Goal: Task Accomplishment & Management: Complete application form

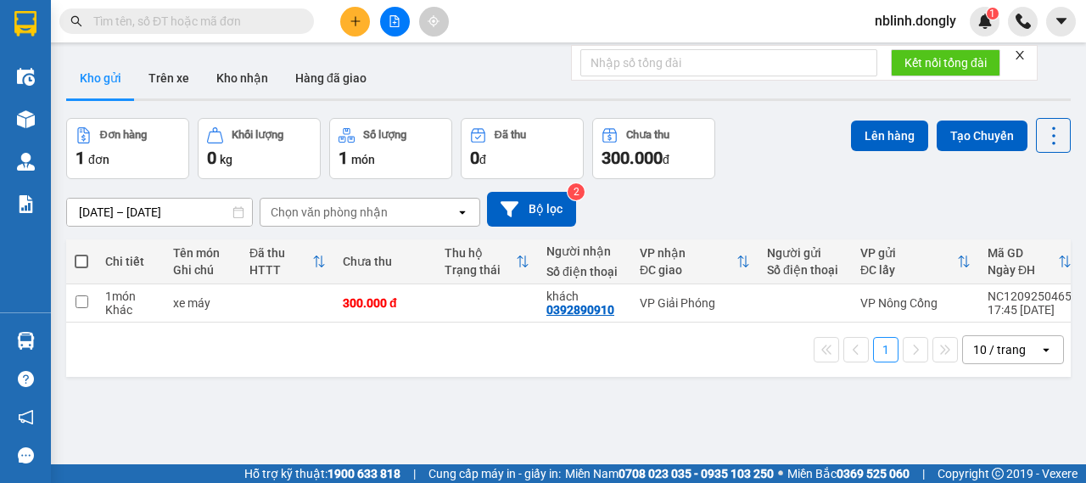
click at [361, 18] on button at bounding box center [355, 22] width 30 height 30
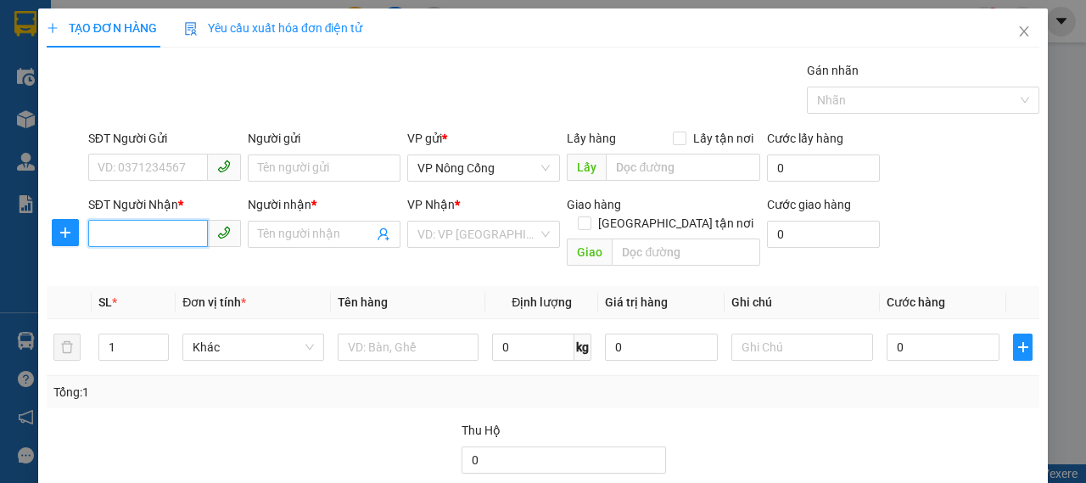
click at [154, 238] on input "SĐT Người Nhận *" at bounding box center [148, 233] width 120 height 27
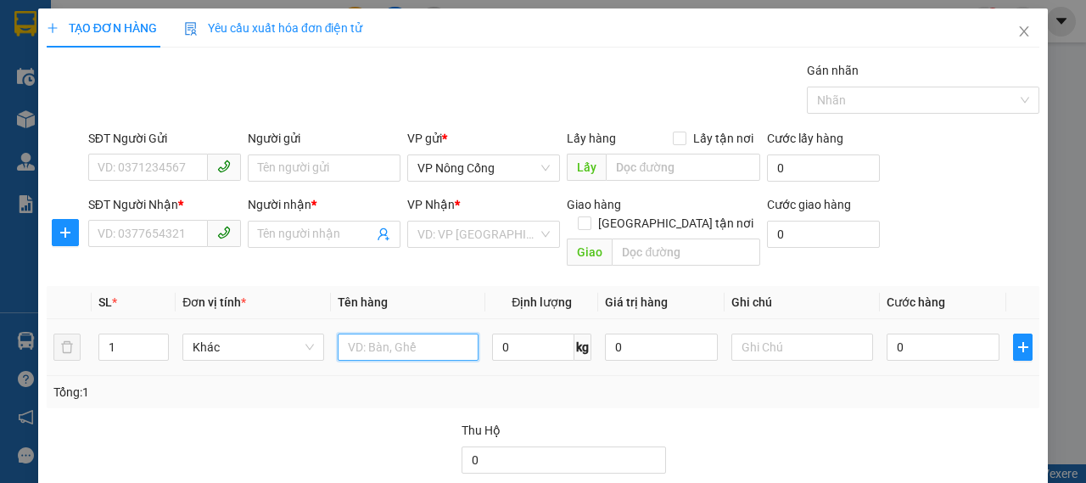
click at [400, 333] on input "text" at bounding box center [409, 346] width 142 height 27
type input "xe đạp"
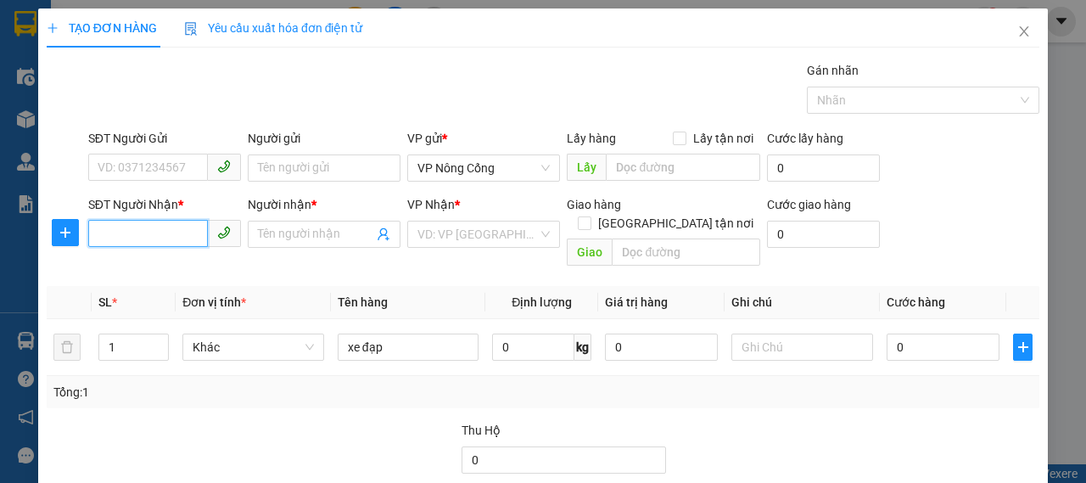
click at [139, 236] on input "SĐT Người Nhận *" at bounding box center [148, 233] width 120 height 27
type input "0825661138"
click at [179, 267] on div "0825661138 - Hưng" at bounding box center [163, 267] width 131 height 19
type input "Hưng"
type input "0825661138"
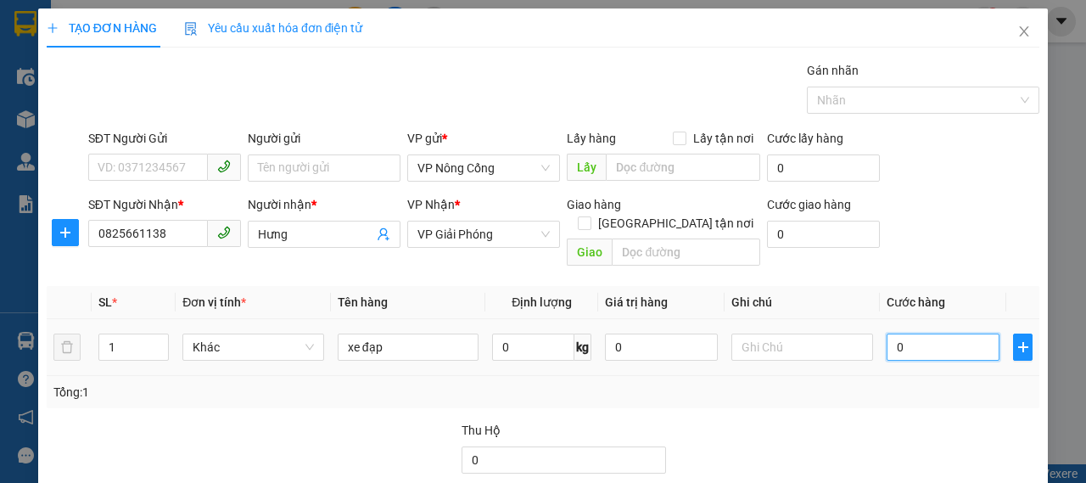
click at [955, 333] on input "0" at bounding box center [943, 346] width 113 height 27
type input "1"
type input "10"
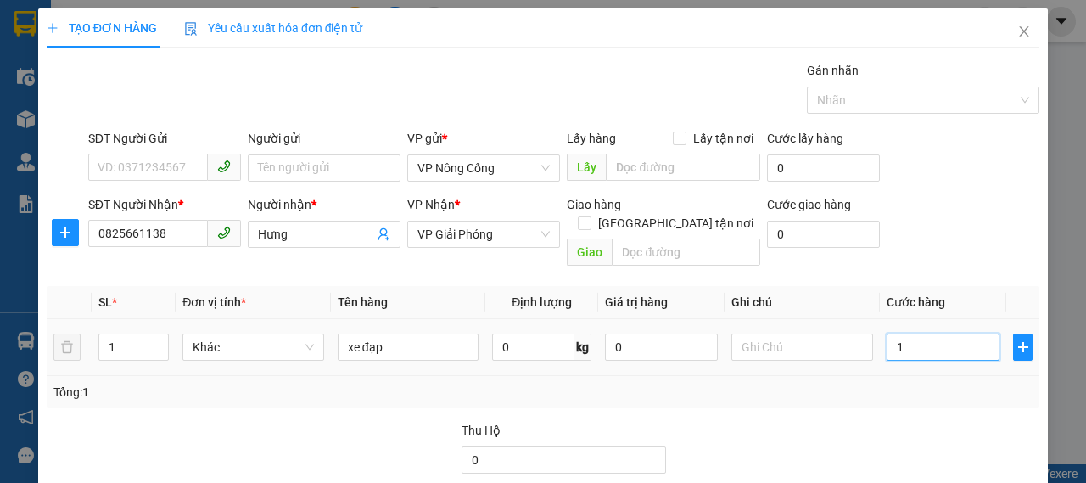
type input "10"
type input "100"
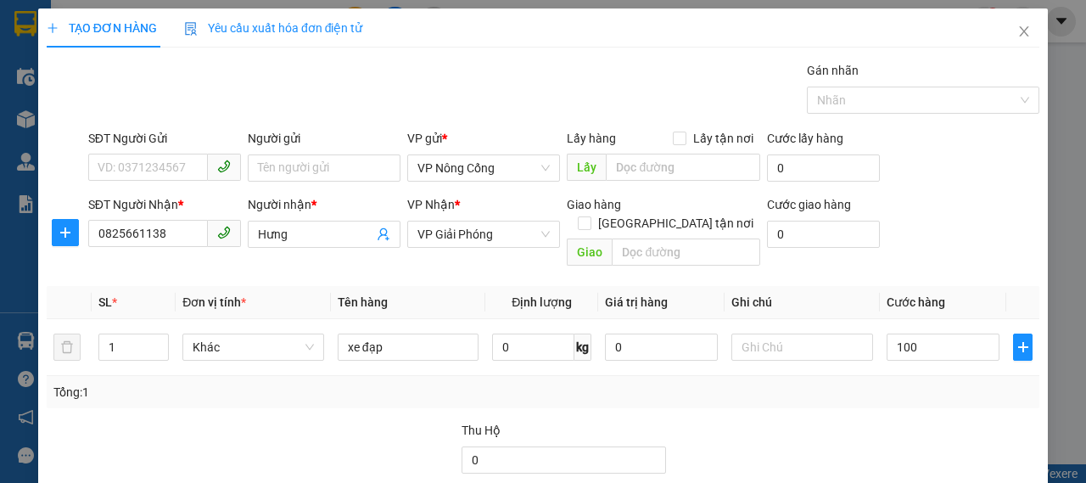
type input "100.000"
click at [969, 211] on div "SĐT Người Nhận * 0825661138 Người nhận * Hưng VP Nhận * VP Giải Phóng Giao hàng…" at bounding box center [564, 234] width 958 height 78
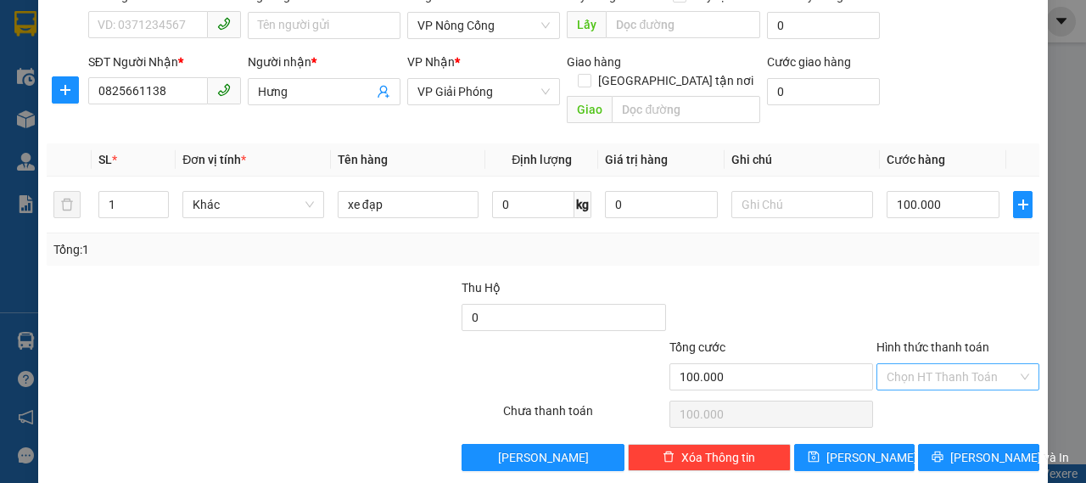
click at [960, 364] on input "Hình thức thanh toán" at bounding box center [952, 376] width 131 height 25
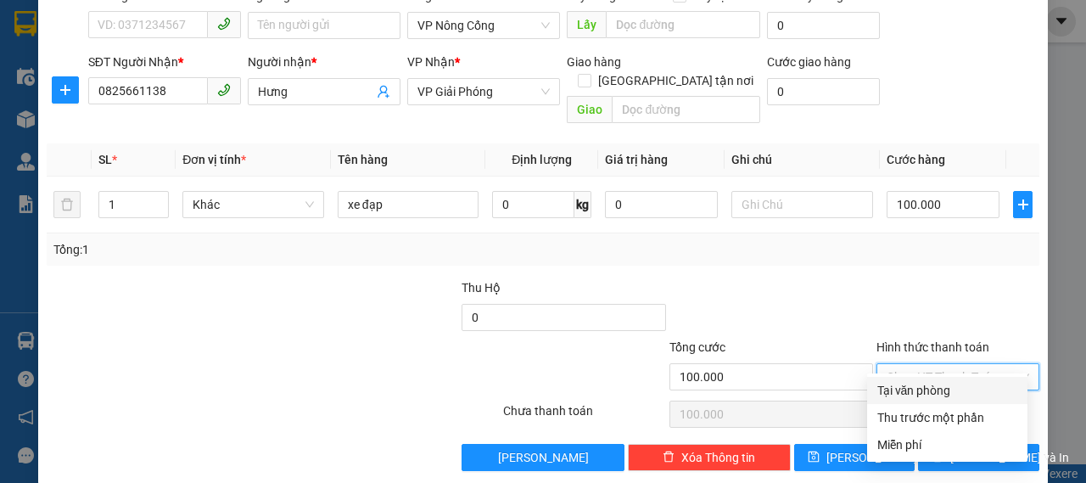
click at [940, 384] on div "Tại văn phòng" at bounding box center [947, 390] width 140 height 19
type input "0"
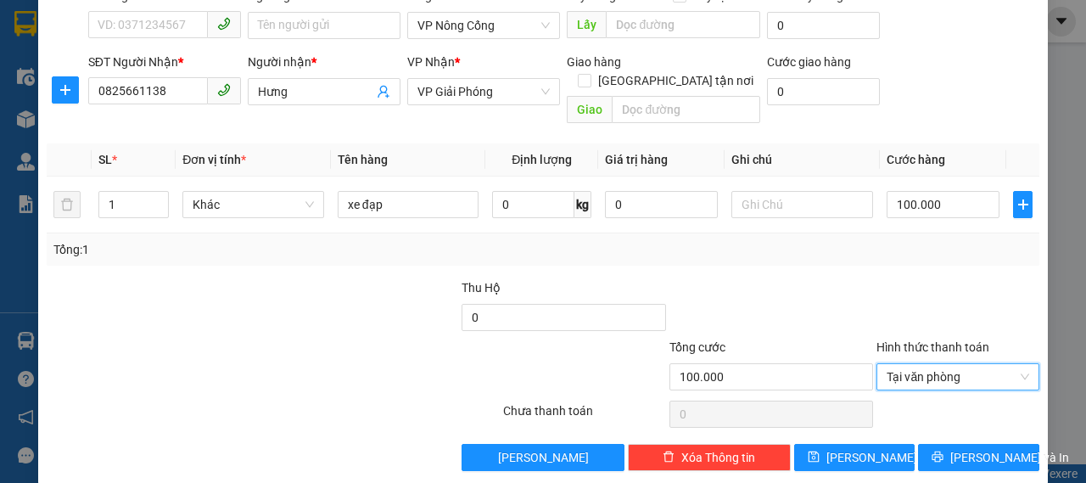
click at [947, 255] on div "Transit Pickup Surcharge Ids Transit Deliver Surcharge Ids Transit Deliver Surc…" at bounding box center [543, 195] width 993 height 552
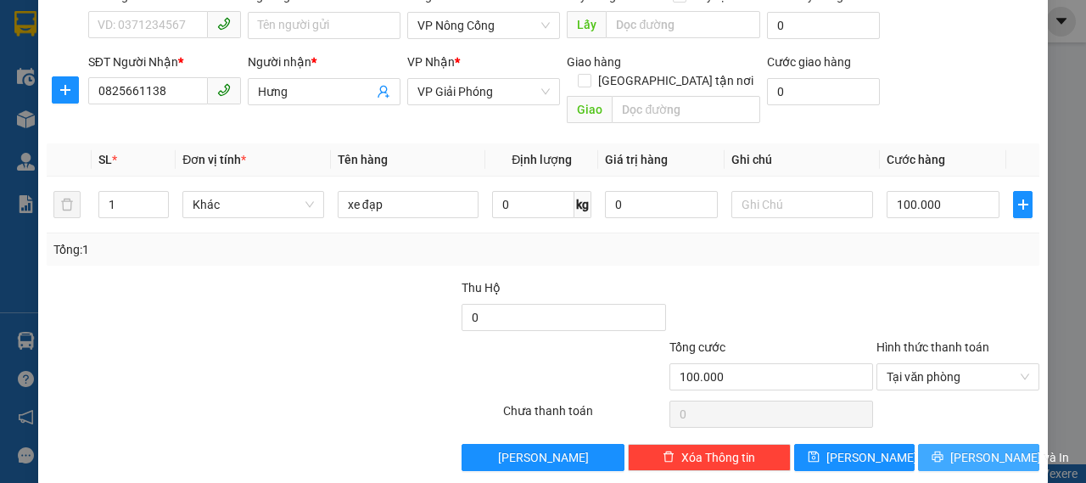
click at [988, 445] on button "[PERSON_NAME] và In" at bounding box center [978, 457] width 121 height 27
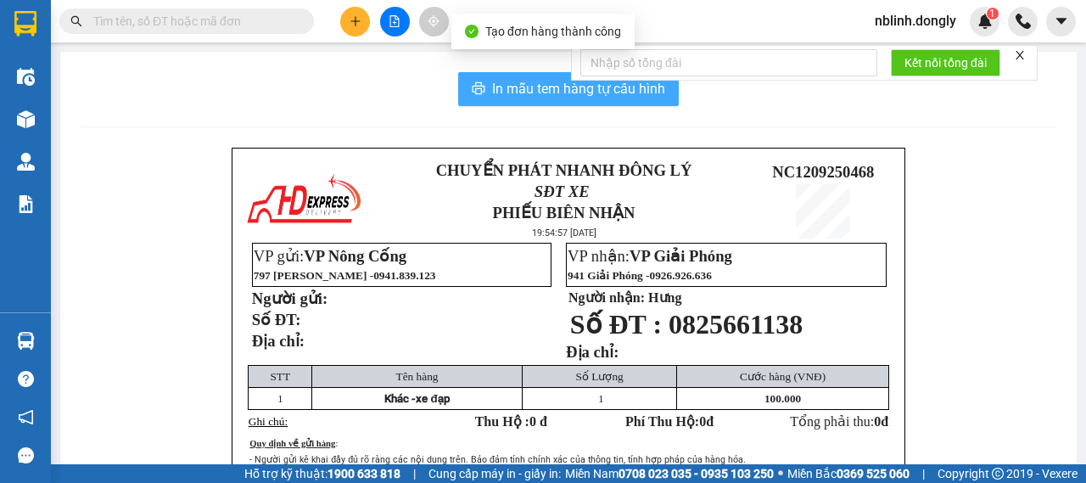
click at [652, 99] on span "In mẫu tem hàng tự cấu hình" at bounding box center [578, 88] width 173 height 21
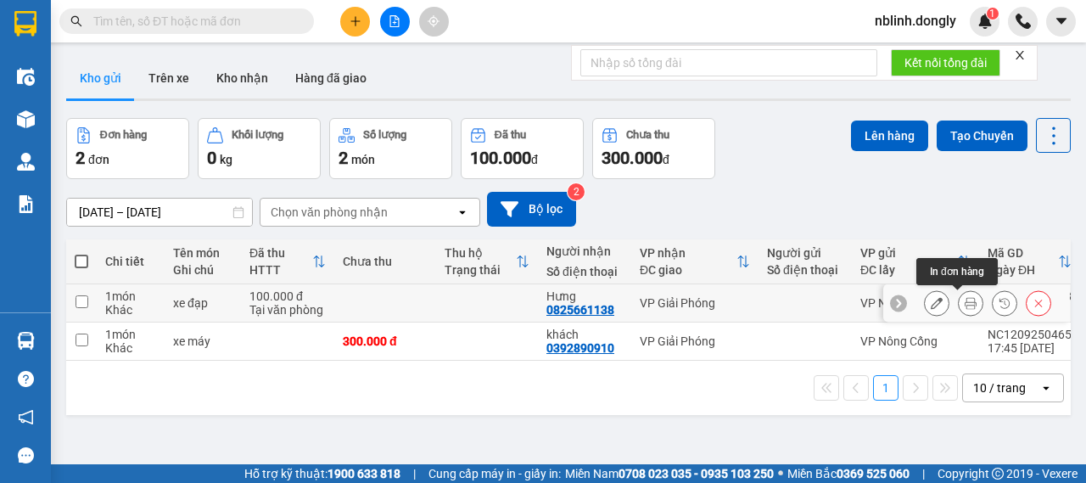
click at [965, 305] on icon at bounding box center [971, 303] width 12 height 12
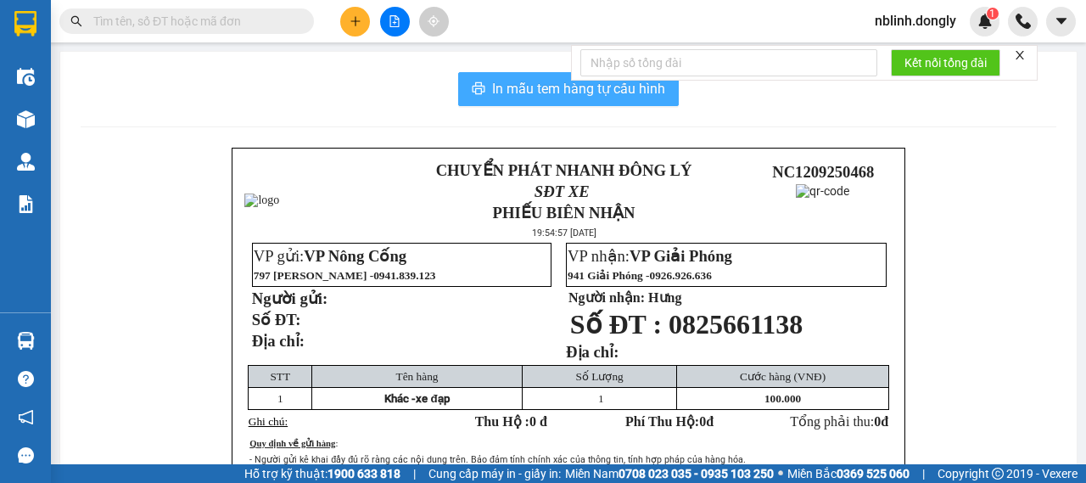
click at [526, 86] on span "In mẫu tem hàng tự cấu hình" at bounding box center [578, 88] width 173 height 21
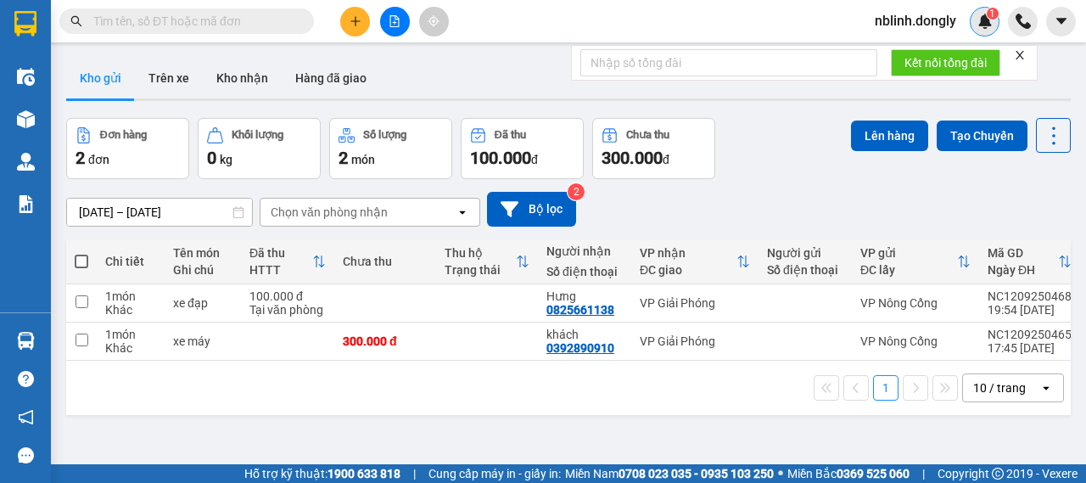
click at [992, 28] on img at bounding box center [984, 21] width 15 height 15
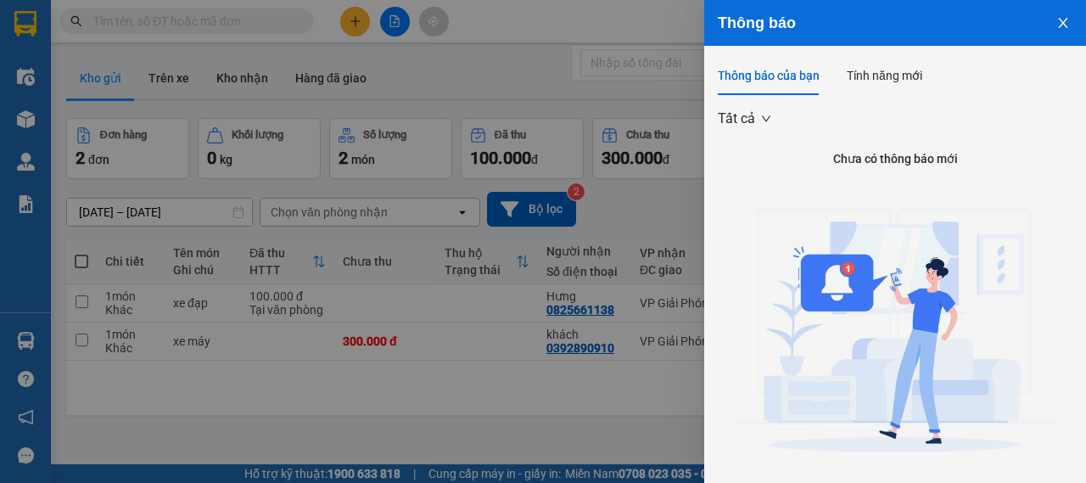
click at [1056, 25] on icon "close" at bounding box center [1063, 23] width 14 height 14
